Goal: Information Seeking & Learning: Learn about a topic

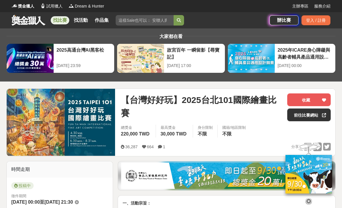
click at [59, 22] on link "找比賽" at bounding box center [60, 20] width 19 height 8
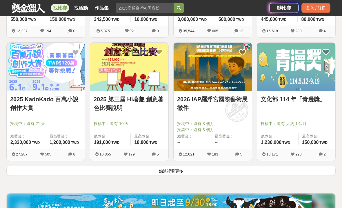
click at [258, 173] on button "點這裡看更多" at bounding box center [170, 171] width 329 height 10
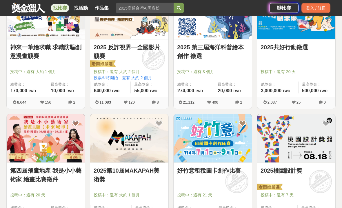
scroll to position [1251, 0]
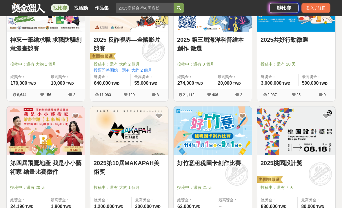
click at [75, 146] on img at bounding box center [46, 131] width 78 height 48
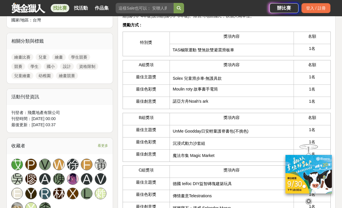
scroll to position [247, 0]
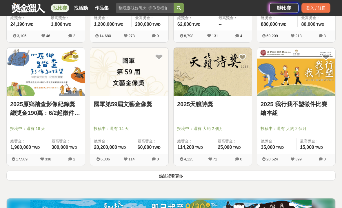
scroll to position [1478, 0]
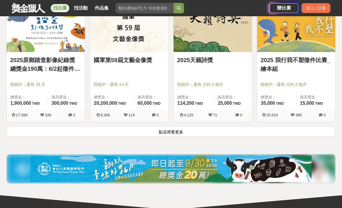
click at [282, 135] on button "點這裡看更多" at bounding box center [170, 131] width 329 height 10
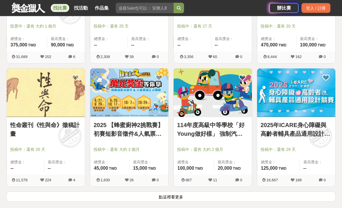
scroll to position [2152, 0]
click at [263, 197] on button "點這裡看更多" at bounding box center [170, 196] width 329 height 10
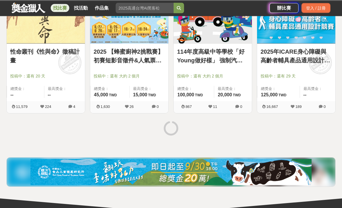
scroll to position [2225, 0]
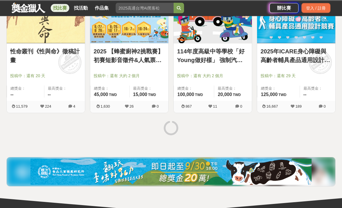
click at [307, 135] on div at bounding box center [171, 129] width 334 height 22
click at [307, 134] on div at bounding box center [171, 129] width 334 height 22
click at [312, 128] on div at bounding box center [171, 129] width 334 height 22
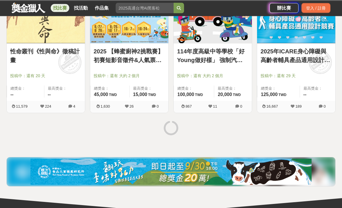
click at [312, 128] on div at bounding box center [171, 129] width 334 height 22
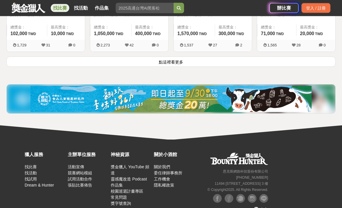
click at [287, 60] on button "點這裡看更多" at bounding box center [170, 62] width 329 height 10
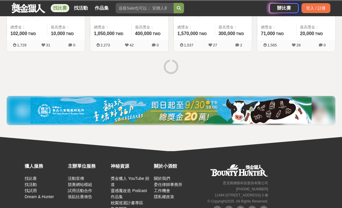
click at [153, 6] on input "search" at bounding box center [145, 8] width 58 height 10
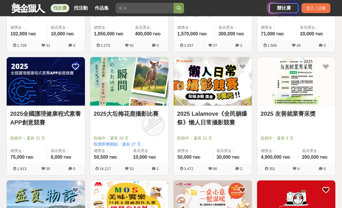
type input "ㄓ"
type input "竹"
click at [179, 8] on button "submit" at bounding box center [179, 8] width 10 height 10
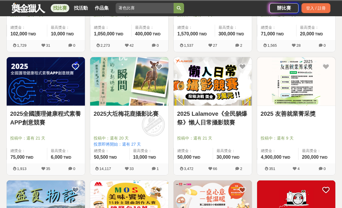
scroll to position [60, 0]
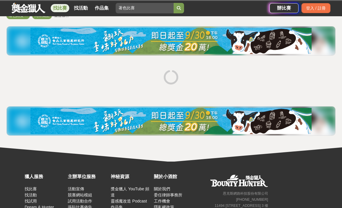
click at [175, 12] on button "submit" at bounding box center [179, 8] width 10 height 10
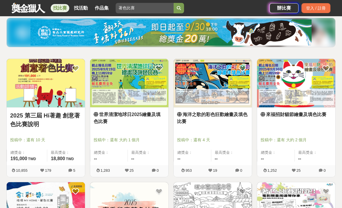
scroll to position [67, 0]
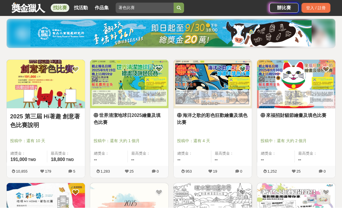
click at [213, 107] on img at bounding box center [213, 84] width 78 height 48
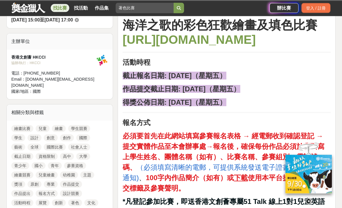
scroll to position [183, 0]
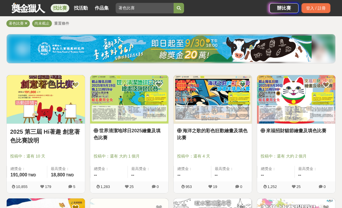
scroll to position [55, 0]
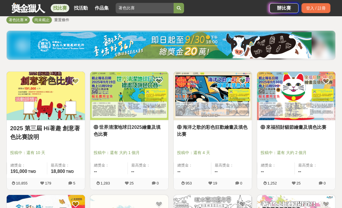
click at [142, 128] on link "世界清潔地球日2025繪畫及填色比賽" at bounding box center [129, 131] width 71 height 14
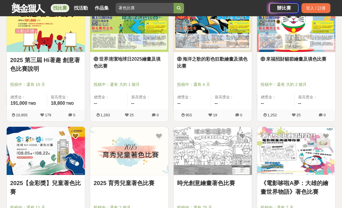
scroll to position [124, 0]
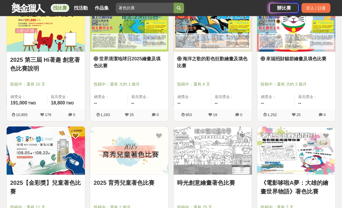
click at [142, 167] on img at bounding box center [129, 151] width 78 height 48
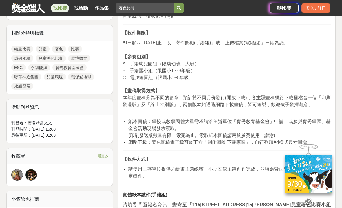
scroll to position [272, 0]
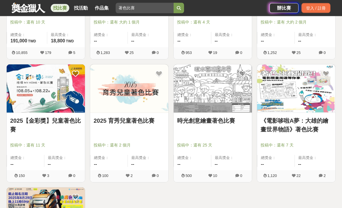
scroll to position [186, 0]
click at [230, 107] on img at bounding box center [213, 88] width 78 height 48
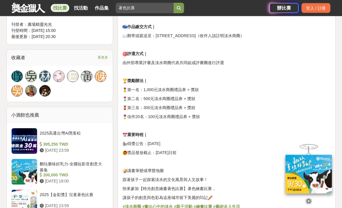
scroll to position [355, 0]
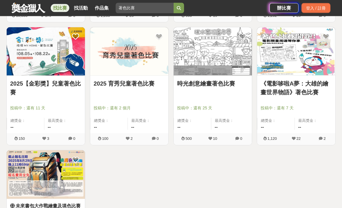
scroll to position [222, 0]
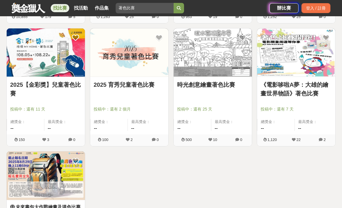
click at [55, 72] on img at bounding box center [46, 52] width 78 height 48
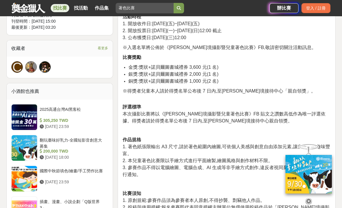
scroll to position [362, 0]
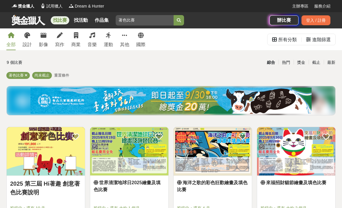
click at [152, 19] on input "著色比賽" at bounding box center [145, 20] width 58 height 10
type input "著"
click at [58, 18] on link "找比賽" at bounding box center [60, 20] width 19 height 8
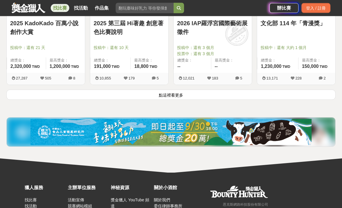
click at [29, 97] on button "點這裡看更多" at bounding box center [170, 95] width 329 height 10
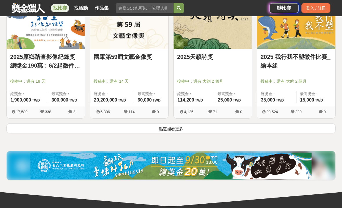
scroll to position [1477, 0]
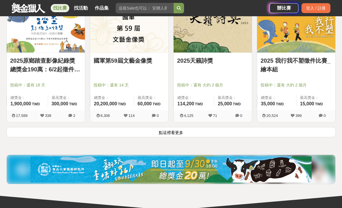
click at [287, 130] on button "點這裡看更多" at bounding box center [170, 132] width 329 height 10
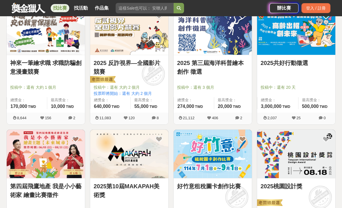
scroll to position [1213, 0]
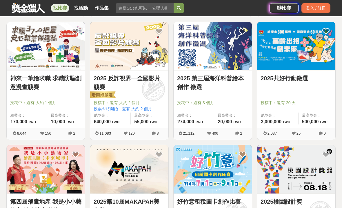
click at [132, 12] on input "search" at bounding box center [145, 8] width 58 height 10
type input "播"
click at [175, 6] on button "submit" at bounding box center [179, 8] width 10 height 10
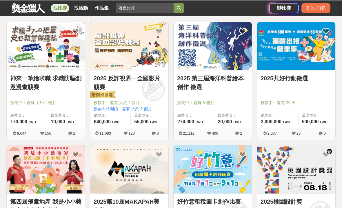
click at [177, 3] on button "submit" at bounding box center [179, 8] width 10 height 10
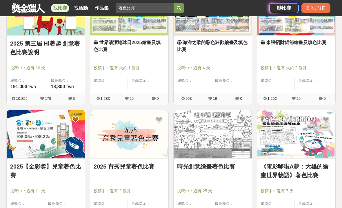
scroll to position [143, 0]
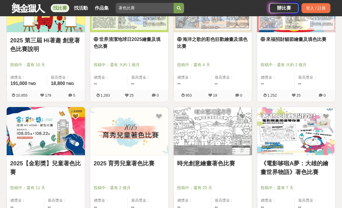
click at [225, 134] on img at bounding box center [213, 131] width 78 height 48
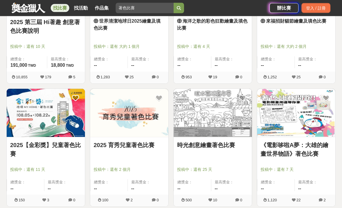
scroll to position [162, 0]
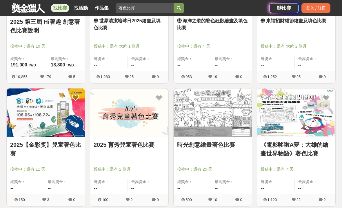
click at [287, 128] on img at bounding box center [296, 112] width 78 height 48
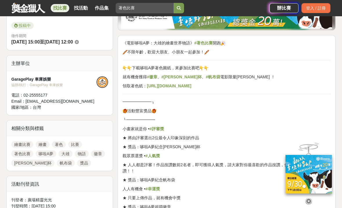
scroll to position [123, 0]
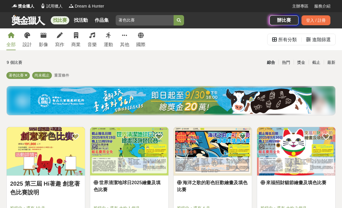
click at [60, 19] on link "找比賽" at bounding box center [60, 20] width 19 height 8
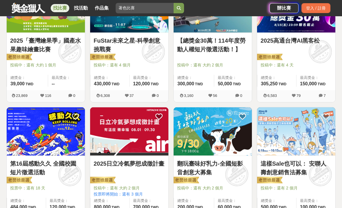
scroll to position [156, 0]
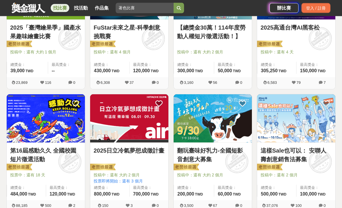
click at [111, 142] on img at bounding box center [129, 119] width 78 height 48
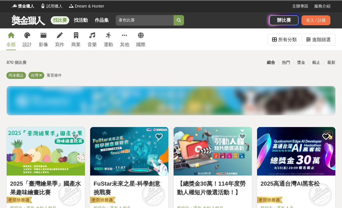
scroll to position [169, 0]
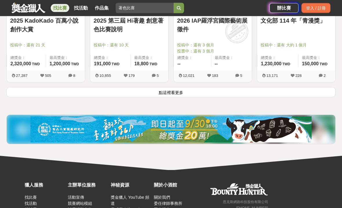
click at [26, 87] on button "點這裡看更多" at bounding box center [170, 92] width 329 height 10
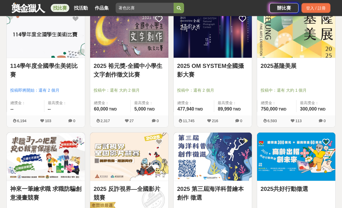
scroll to position [1103, 0]
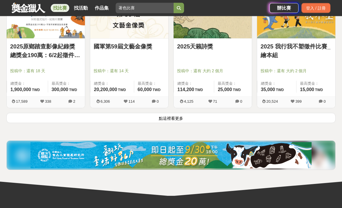
click at [20, 114] on button "點這裡看更多" at bounding box center [170, 118] width 329 height 10
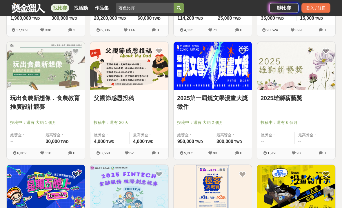
click at [4, 120] on div "玩出食農新想像．食農教育推廣設計競賽 投稿中：還有 大約 1 個月 總獎金： -- 最高獎金： 30,000 TWD 6,362 116 0" at bounding box center [46, 103] width 84 height 123
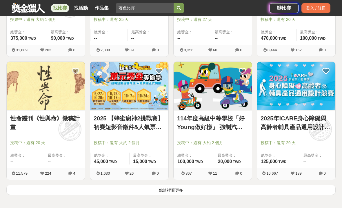
scroll to position [2161, 0]
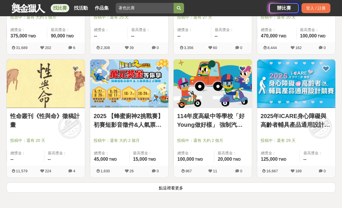
click at [293, 190] on button "點這裡看更多" at bounding box center [170, 187] width 329 height 10
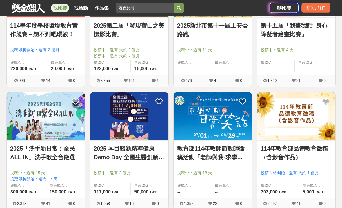
scroll to position [2495, 0]
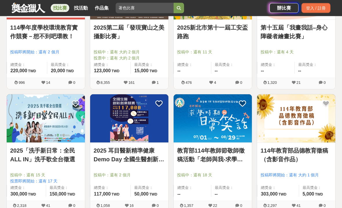
click at [154, 6] on input "著色比賽" at bounding box center [145, 8] width 58 height 10
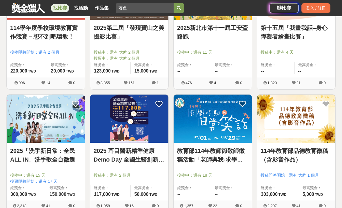
type input "著"
click at [178, 5] on button "submit" at bounding box center [179, 8] width 10 height 10
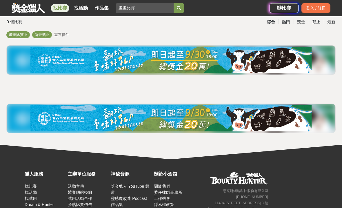
scroll to position [40, 0]
click at [174, 5] on button "submit" at bounding box center [179, 8] width 10 height 10
click at [177, 10] on icon "submit" at bounding box center [179, 8] width 4 height 4
click at [177, 9] on icon "submit" at bounding box center [179, 8] width 4 height 4
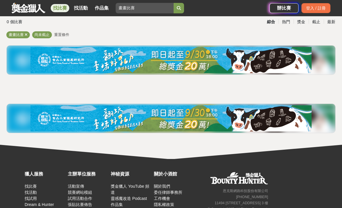
click at [182, 9] on button "submit" at bounding box center [179, 8] width 10 height 10
click at [148, 12] on input "畫畫比賽" at bounding box center [145, 8] width 58 height 10
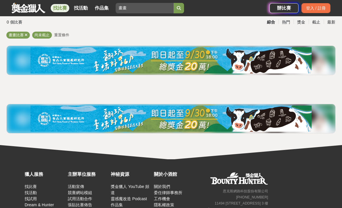
type input "畫"
type input "著色比賽"
click at [182, 3] on button "submit" at bounding box center [179, 8] width 10 height 10
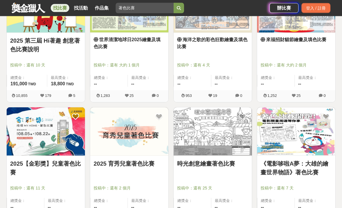
scroll to position [144, 0]
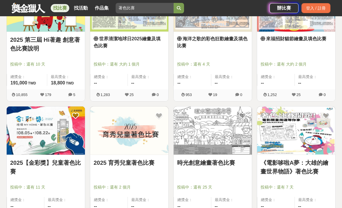
click at [116, 160] on link "2025 育秀兒童著色比賽" at bounding box center [129, 162] width 71 height 9
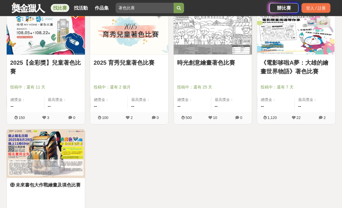
scroll to position [245, 0]
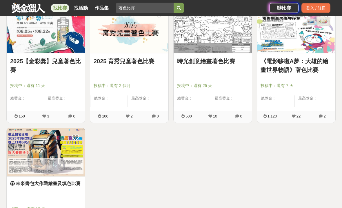
click at [27, 160] on img at bounding box center [46, 152] width 78 height 48
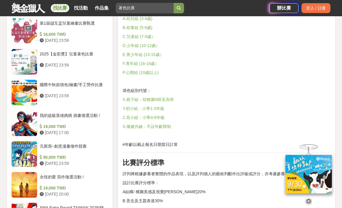
scroll to position [646, 0]
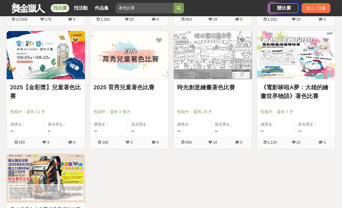
scroll to position [219, 0]
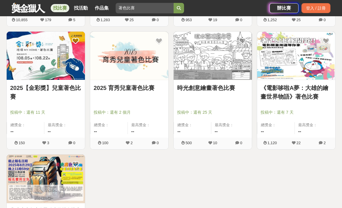
click at [31, 94] on link "2025【金彩獎】兒童著色比賽" at bounding box center [45, 92] width 71 height 17
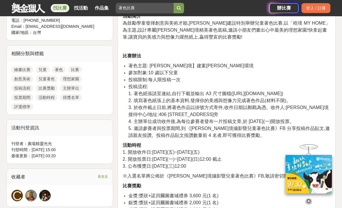
scroll to position [235, 0]
click at [312, 92] on li "投稿流程: 1. 著色紙張請至連結,自行下載並輸出 A3 尺寸圖檔([URL][DOMAIN_NAME]) 2. 填寫著色紙張上的基本資料,發揮你的美感與想像…" at bounding box center [229, 111] width 202 height 56
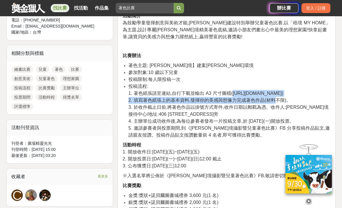
copy li "[URL][DOMAIN_NAME]) 2. 填寫著色紙張上的基本資料,發揮你的美感與想像力完成著色作品(材料"
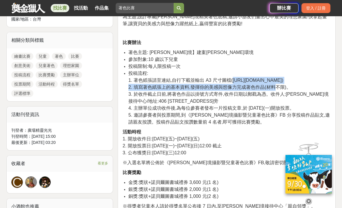
scroll to position [253, 0]
